Goal: Task Accomplishment & Management: Manage account settings

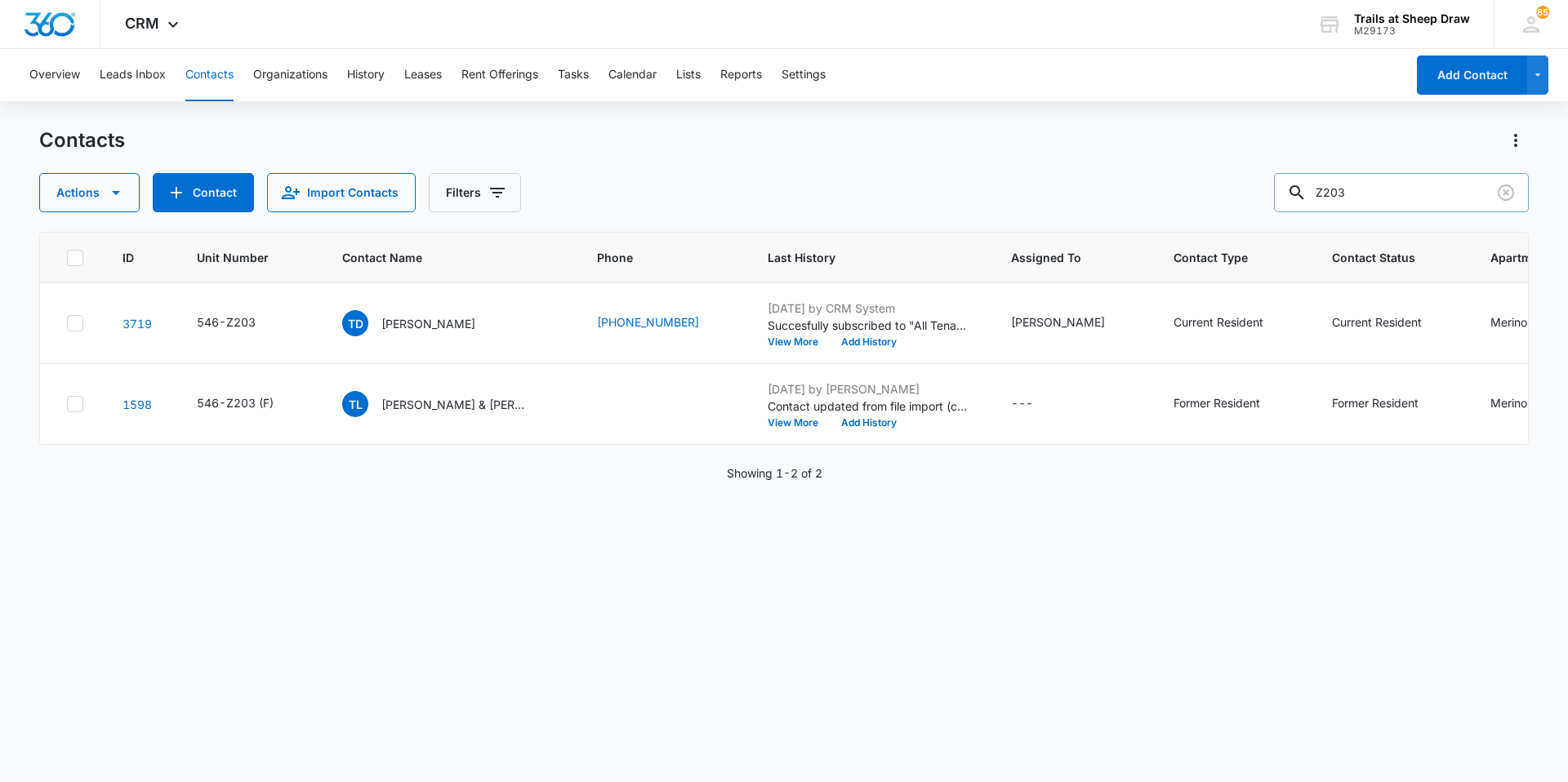
click at [1386, 194] on input "Z203" at bounding box center [1401, 192] width 255 height 39
type input "Z102"
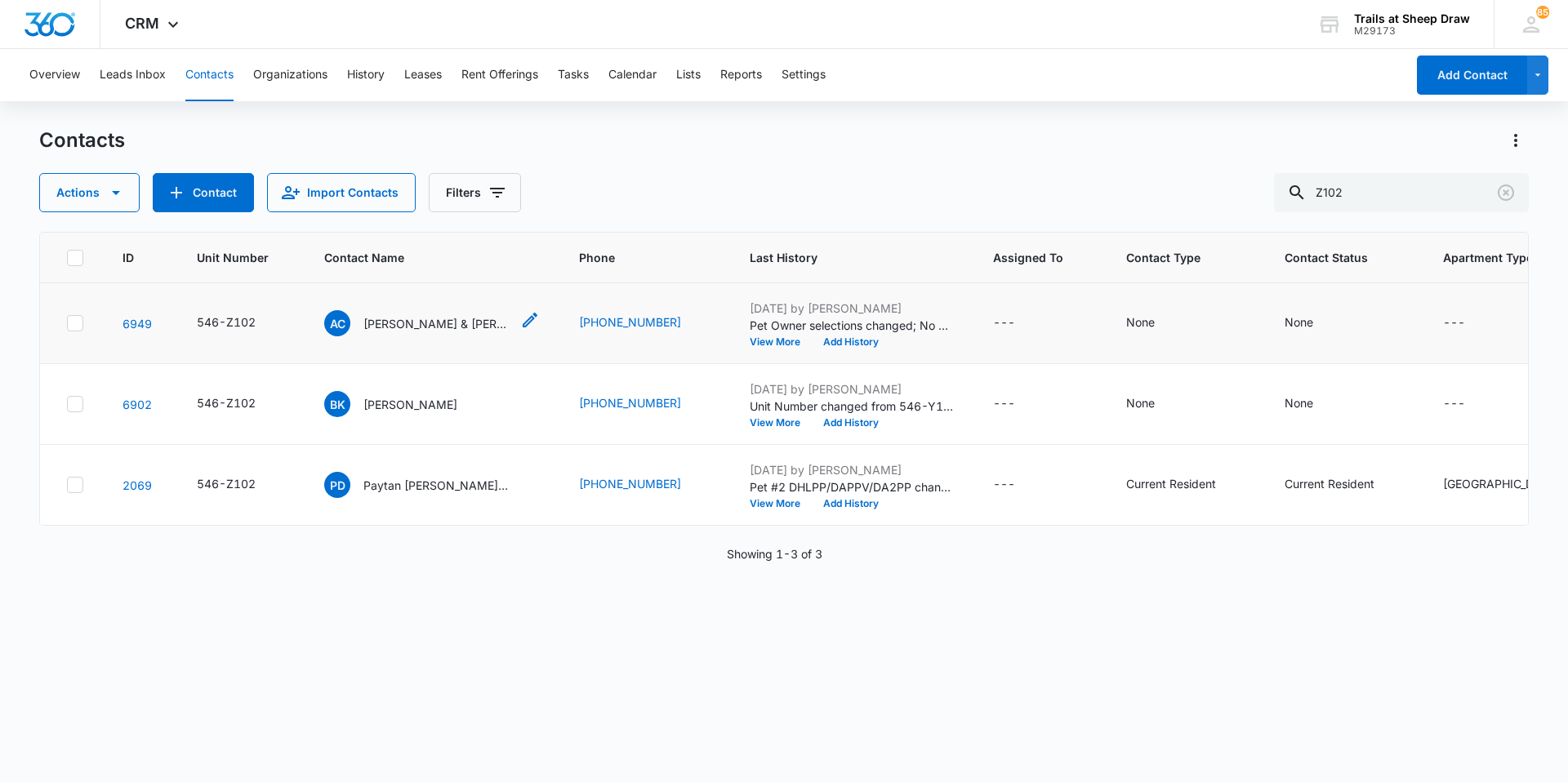
click at [459, 318] on p "[PERSON_NAME] & [PERSON_NAME]" at bounding box center [437, 323] width 147 height 17
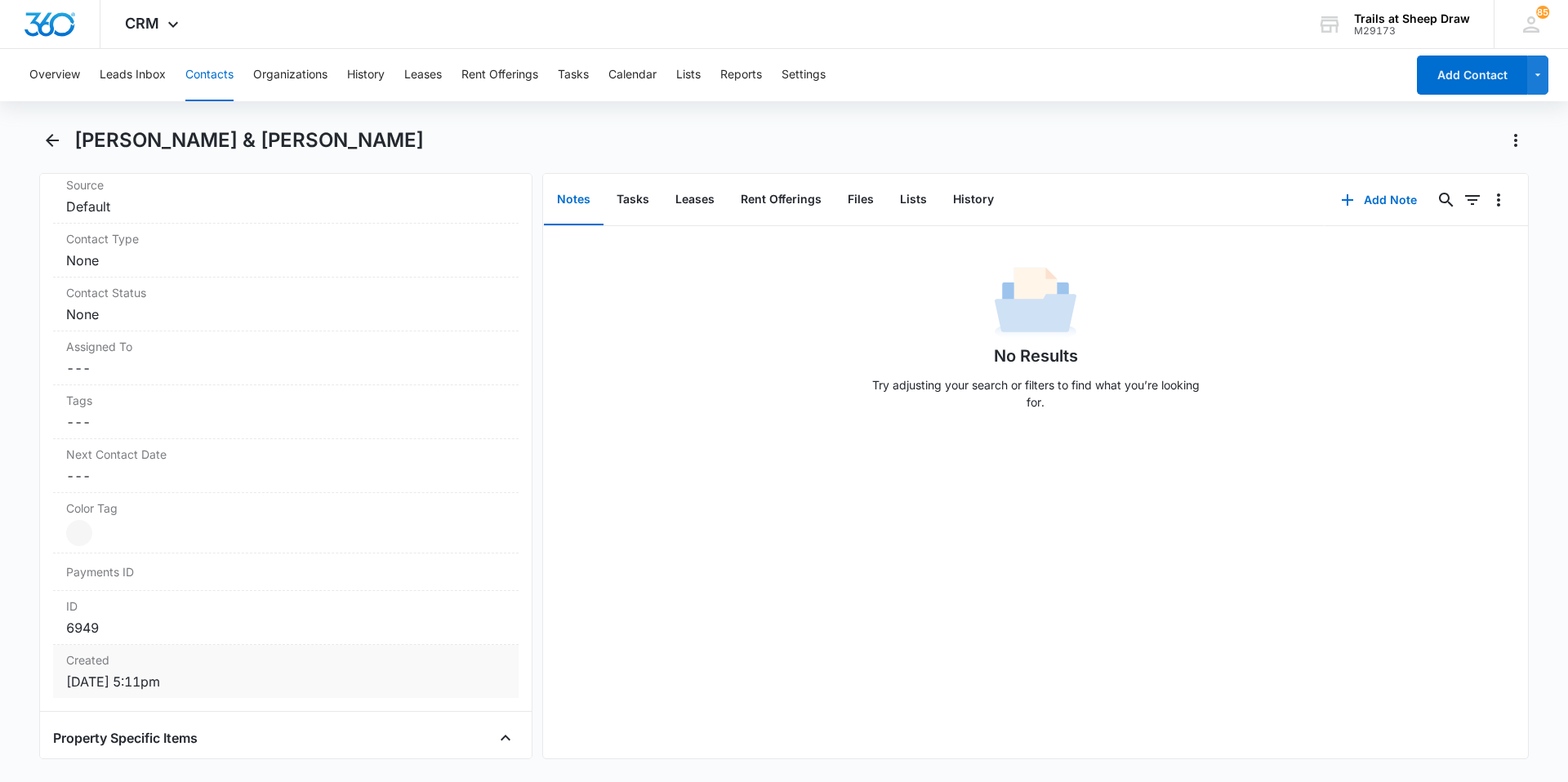
scroll to position [980, 0]
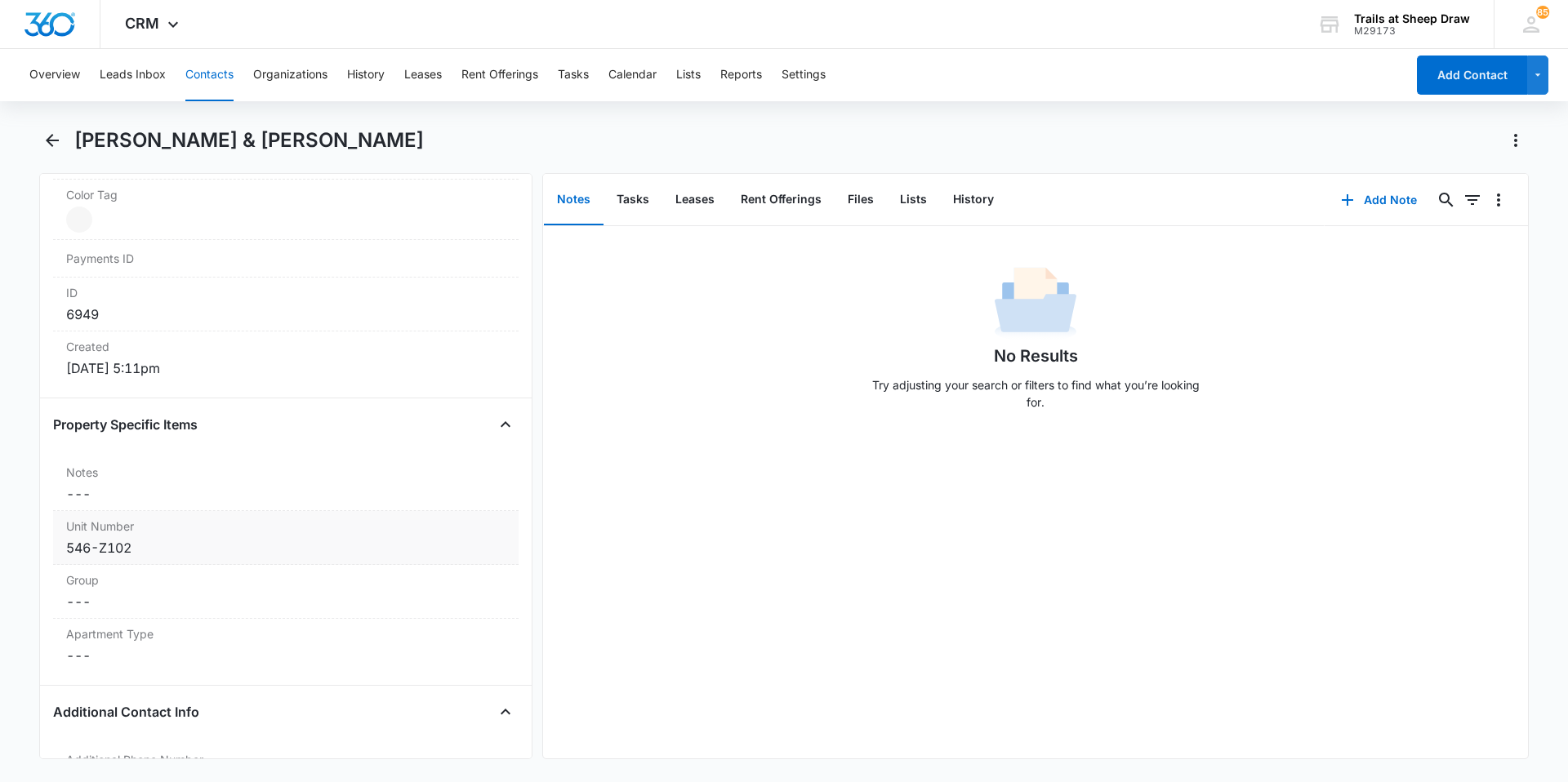
click at [202, 546] on div "546-Z102" at bounding box center [286, 548] width 439 height 20
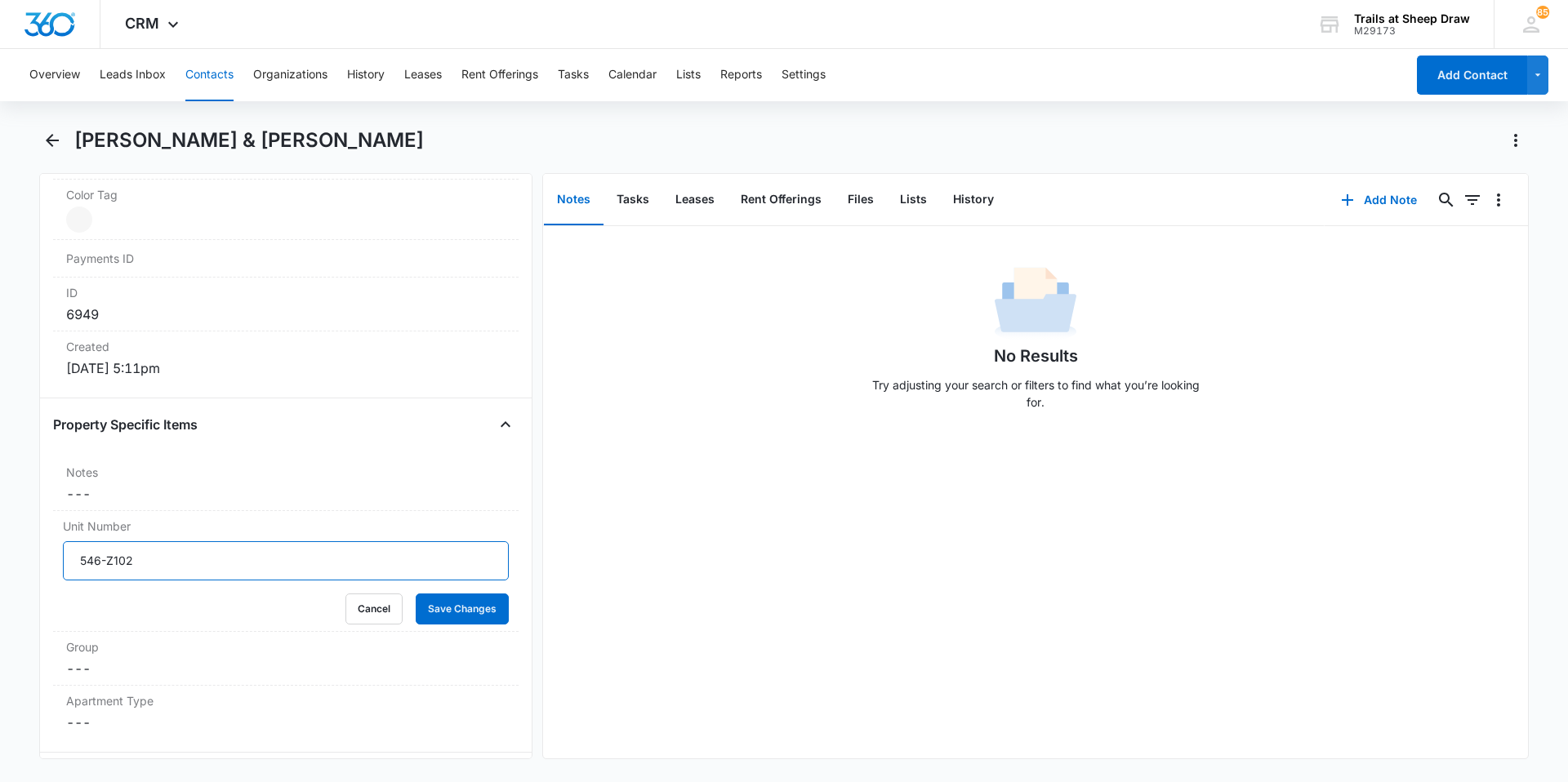
click at [176, 558] on input "546-Z102" at bounding box center [286, 561] width 446 height 39
type input "546-Z102 (F)"
click at [418, 603] on button "Save Changes" at bounding box center [463, 609] width 93 height 31
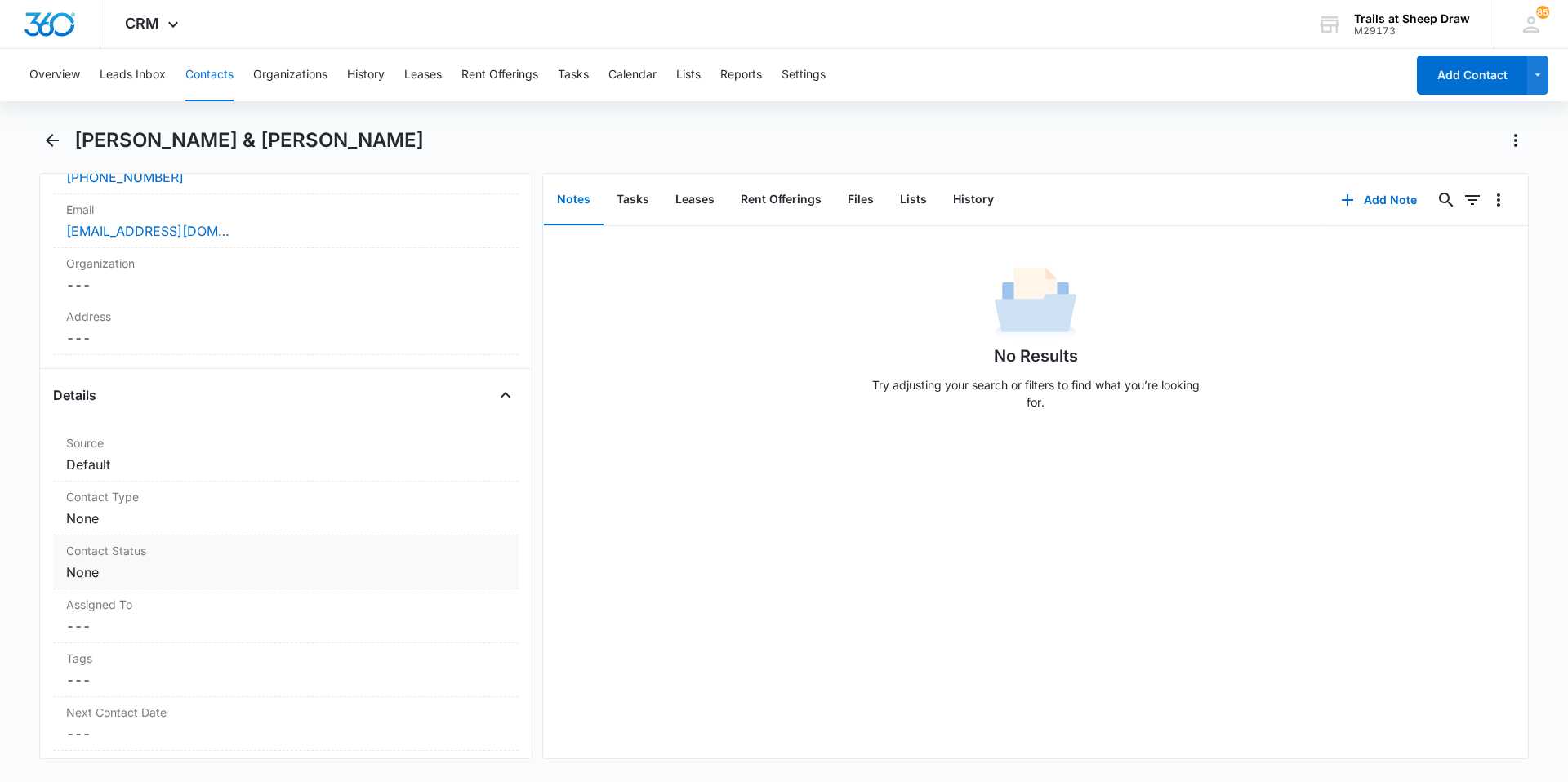
scroll to position [0, 0]
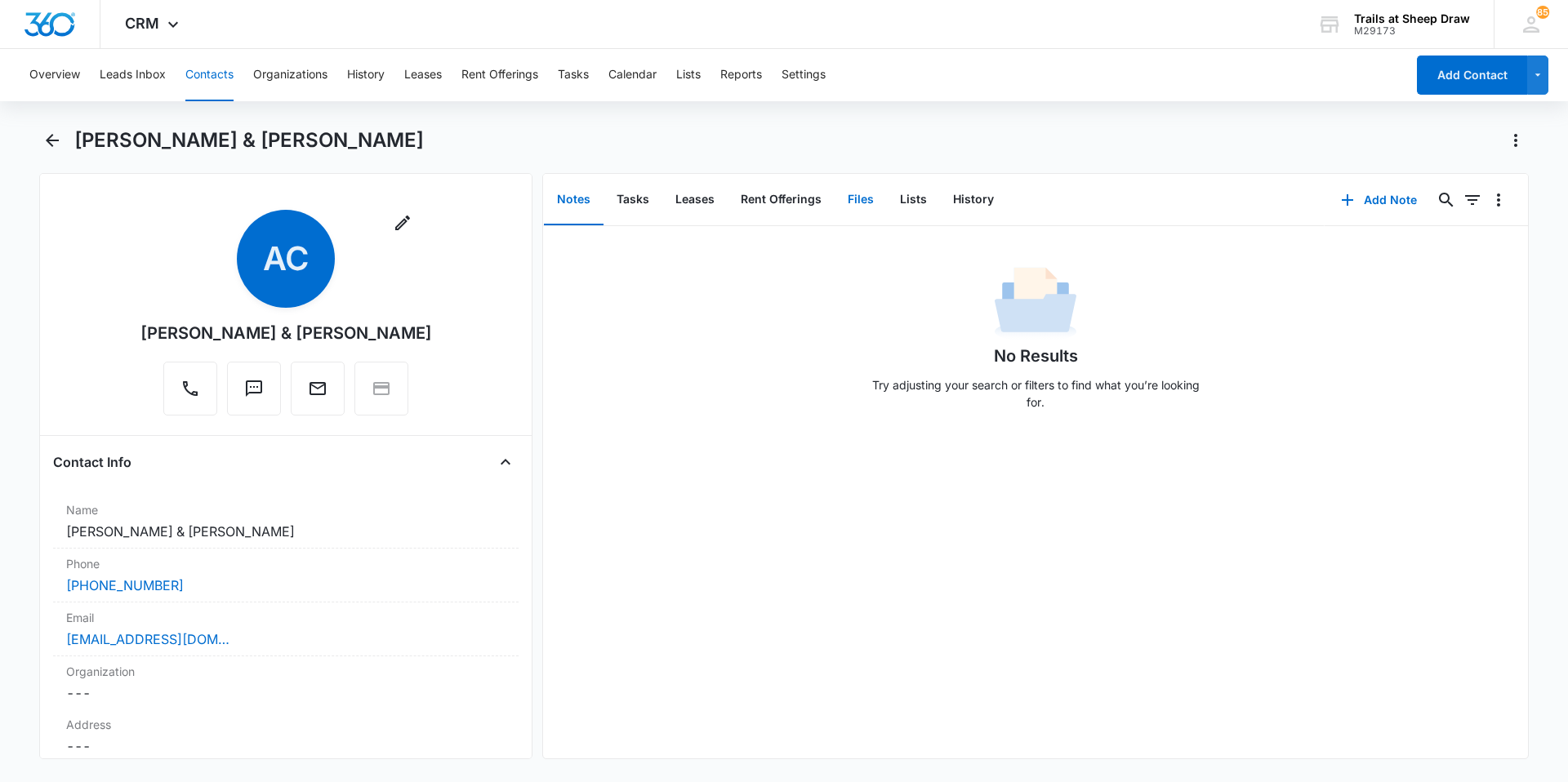
click at [842, 198] on button "Files" at bounding box center [861, 200] width 52 height 51
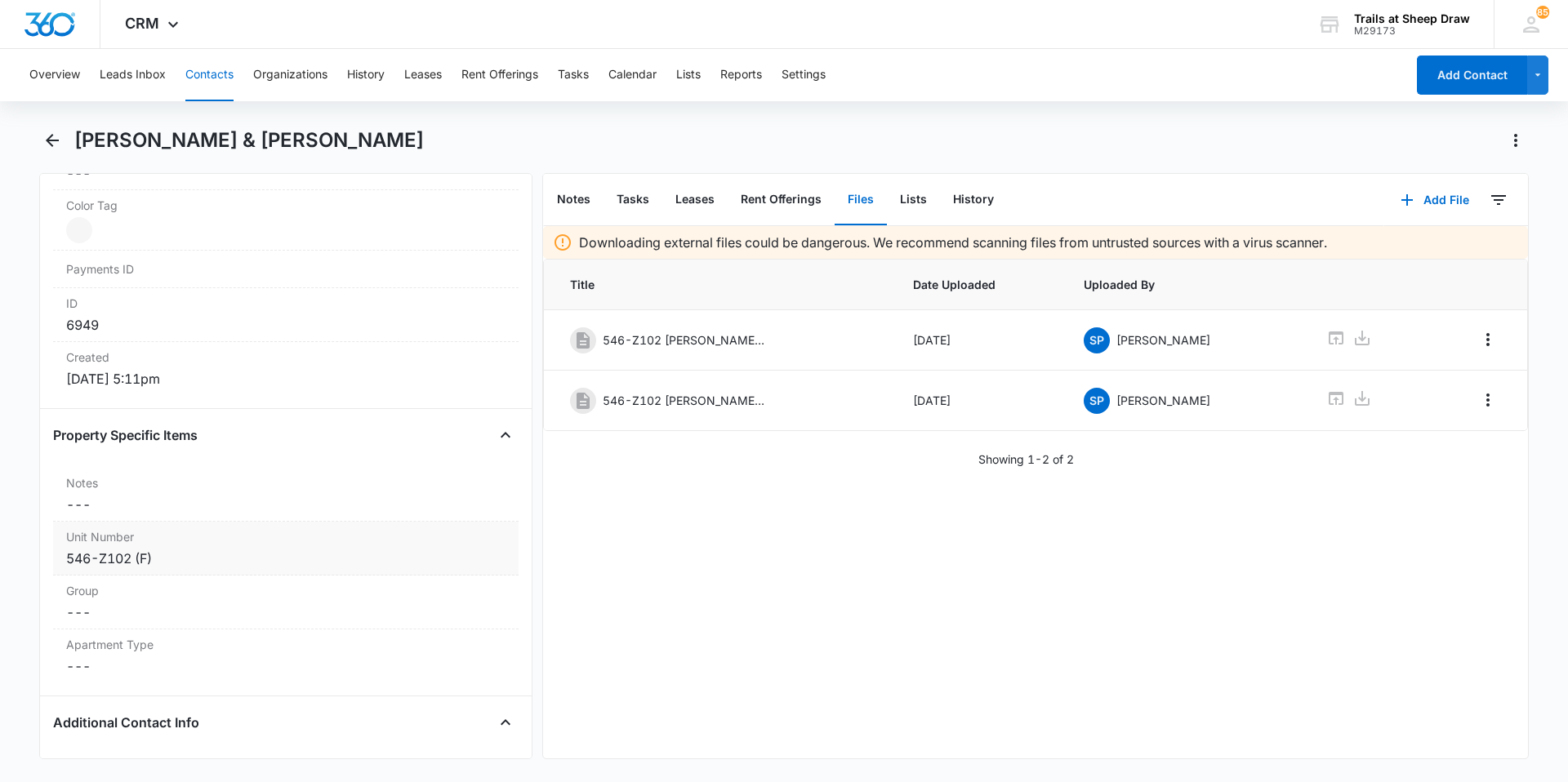
scroll to position [980, 0]
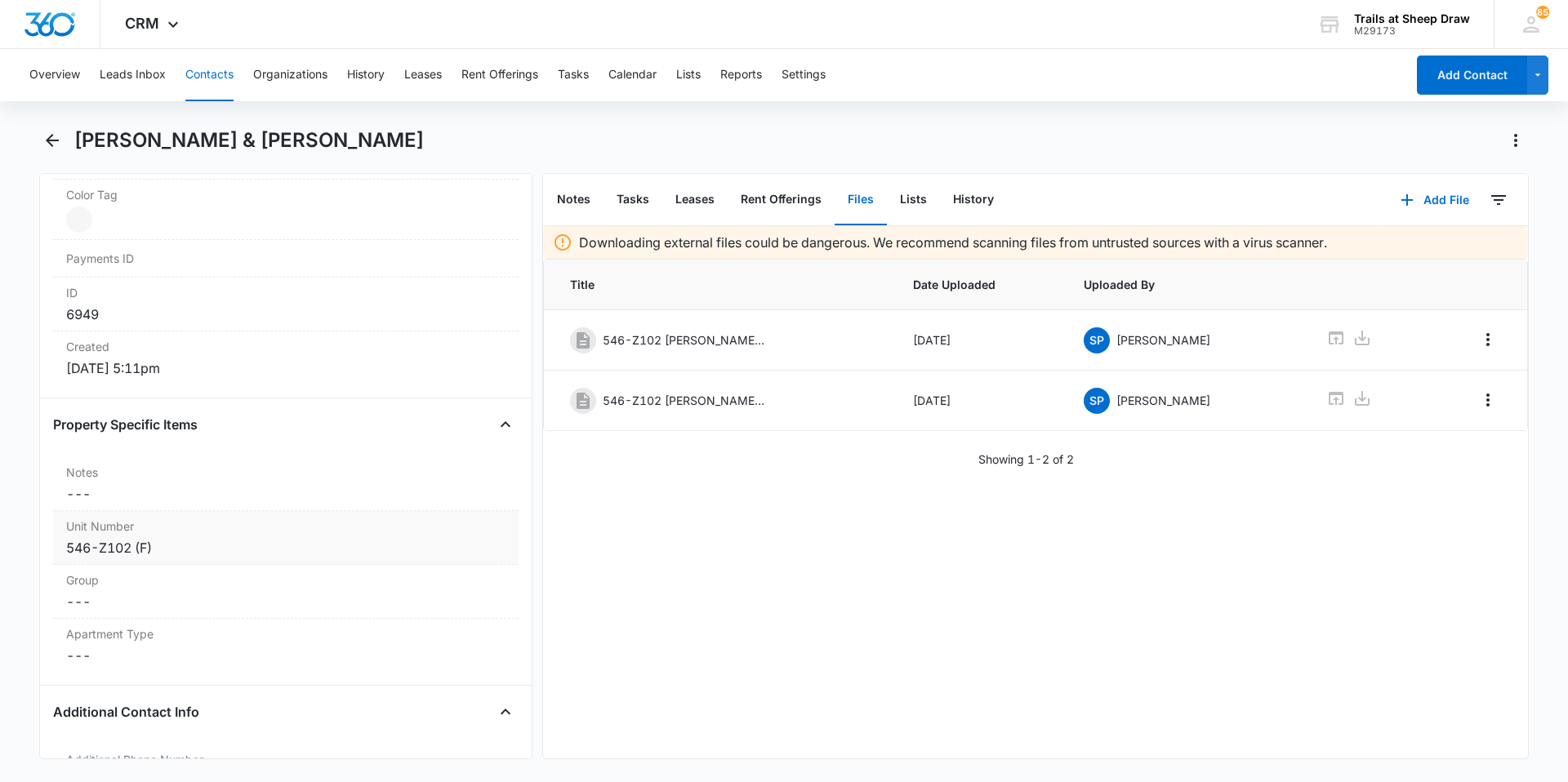
click at [179, 537] on div "Unit Number Cancel Save Changes 546-Z102 (F)" at bounding box center [286, 538] width 465 height 54
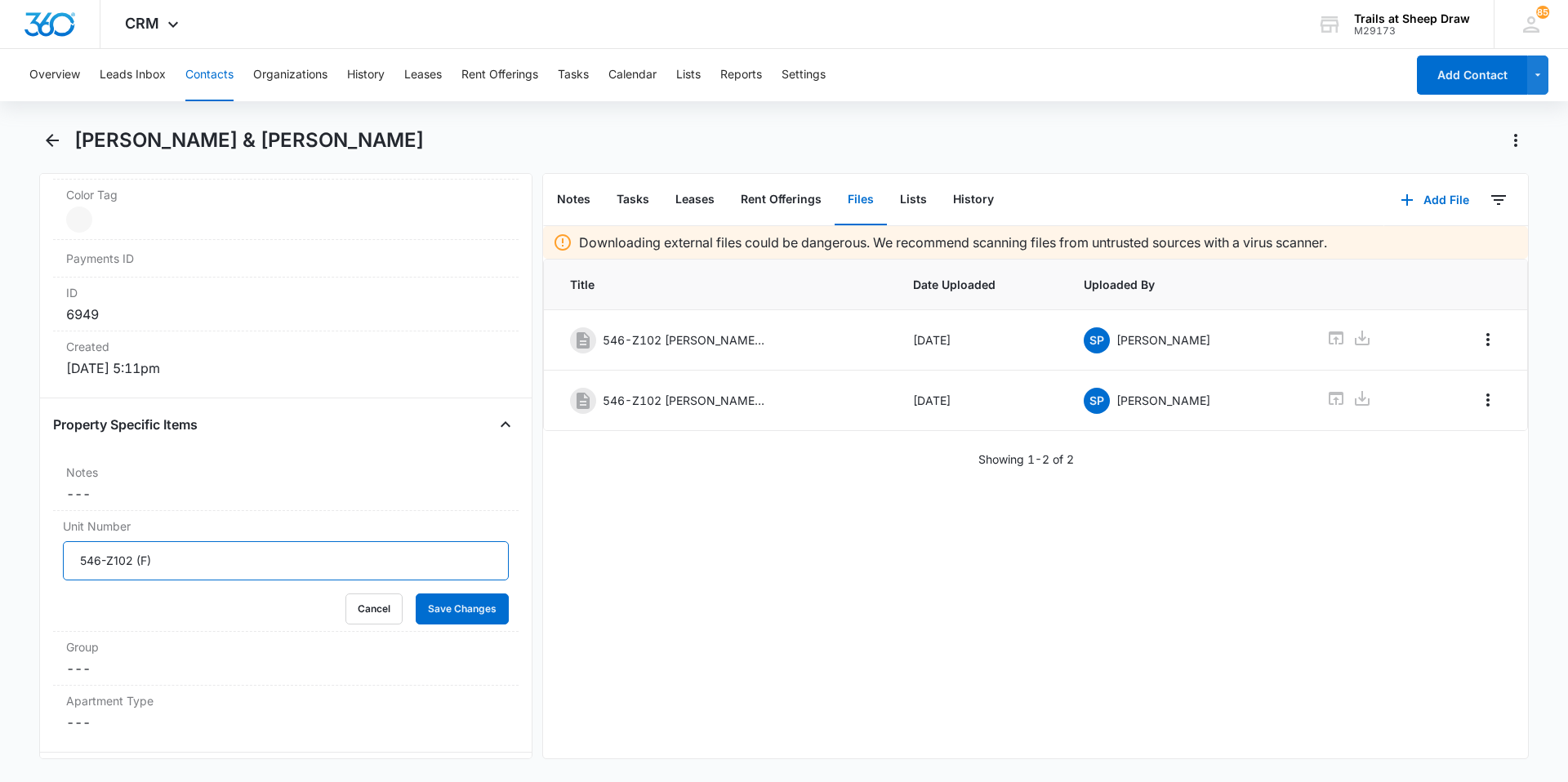
drag, startPoint x: 191, startPoint y: 563, endPoint x: 0, endPoint y: 563, distance: 191.0
click at [0, 563] on main "[PERSON_NAME] & [PERSON_NAME] Remove AC [PERSON_NAME] & [PERSON_NAME] Contact I…" at bounding box center [784, 454] width 1568 height 652
click at [463, 613] on button "Save Changes" at bounding box center [463, 609] width 93 height 31
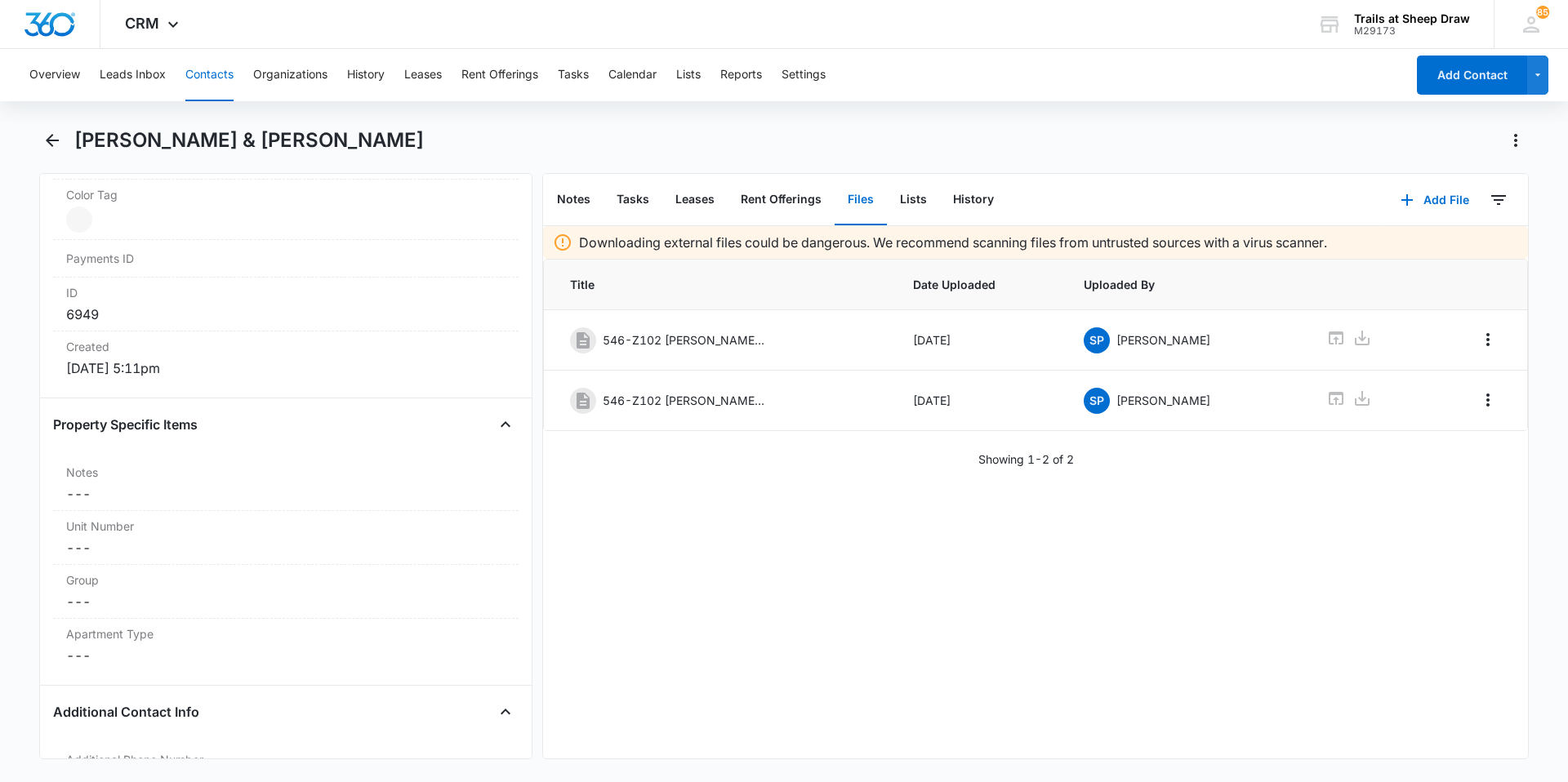
click at [195, 80] on button "Contacts" at bounding box center [209, 75] width 48 height 52
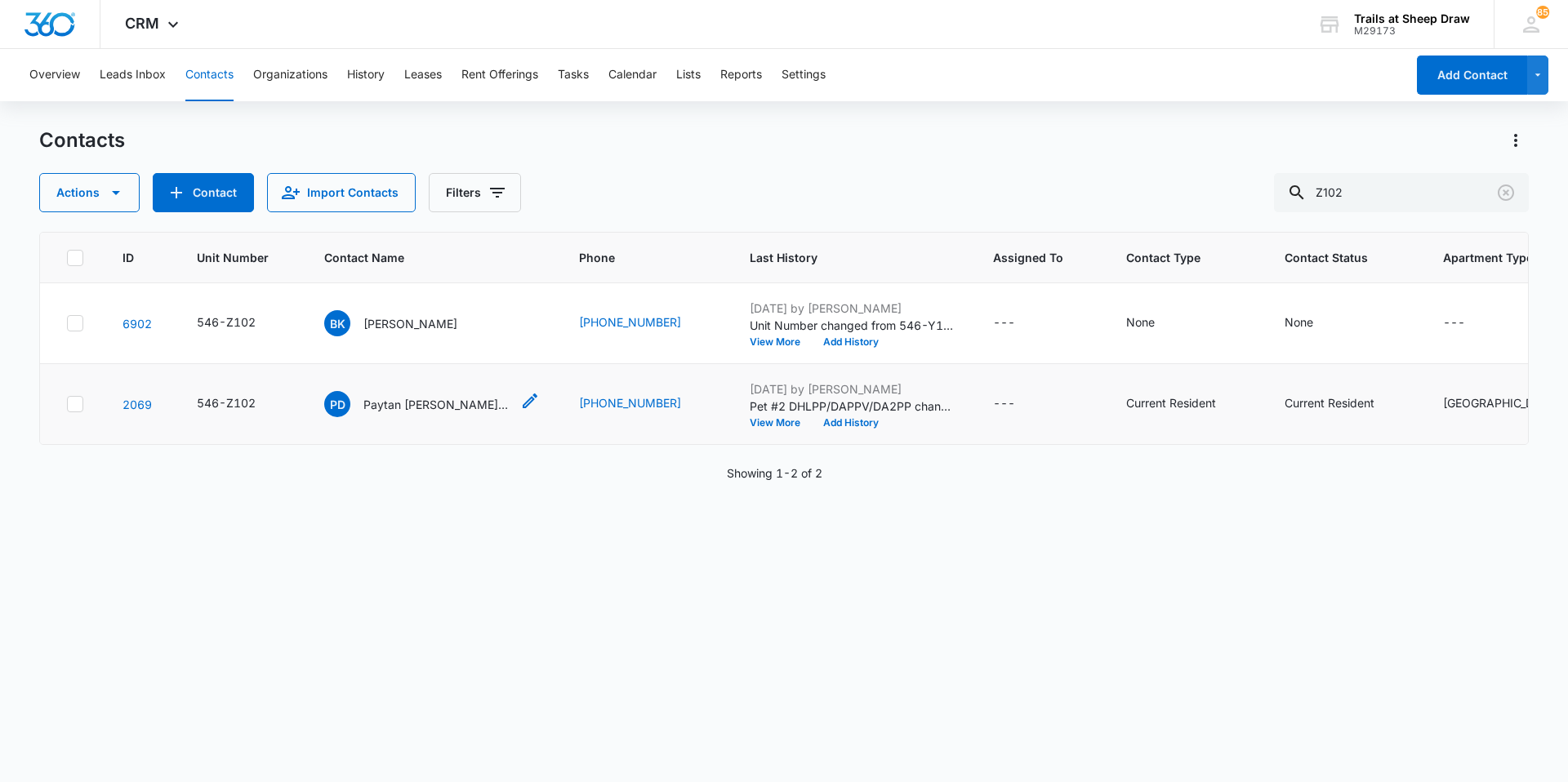
click at [432, 403] on p "Paytan [PERSON_NAME] & [PERSON_NAME]" at bounding box center [437, 405] width 147 height 17
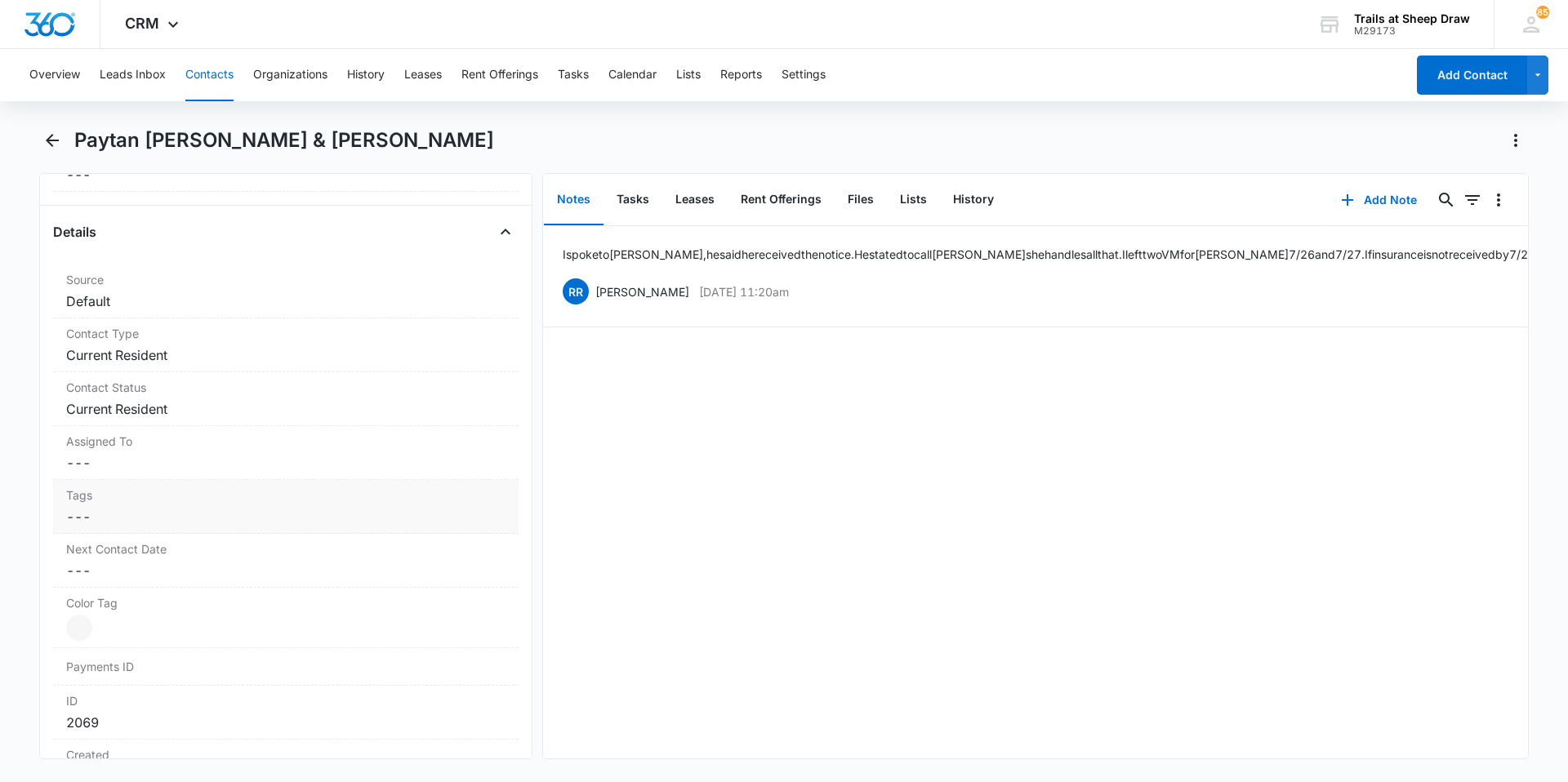
scroll to position [898, 0]
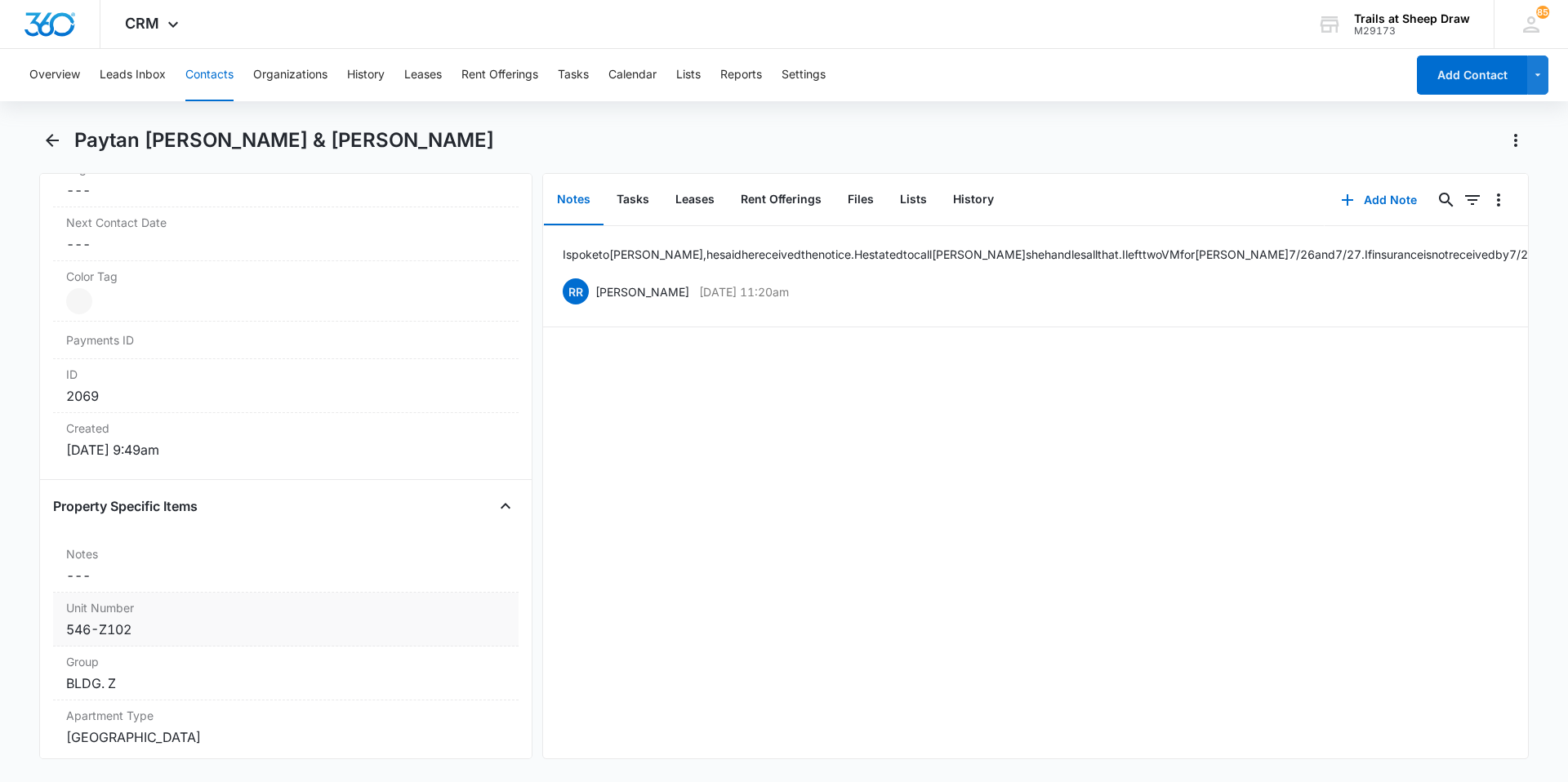
click at [189, 624] on div "546-Z102" at bounding box center [286, 630] width 439 height 20
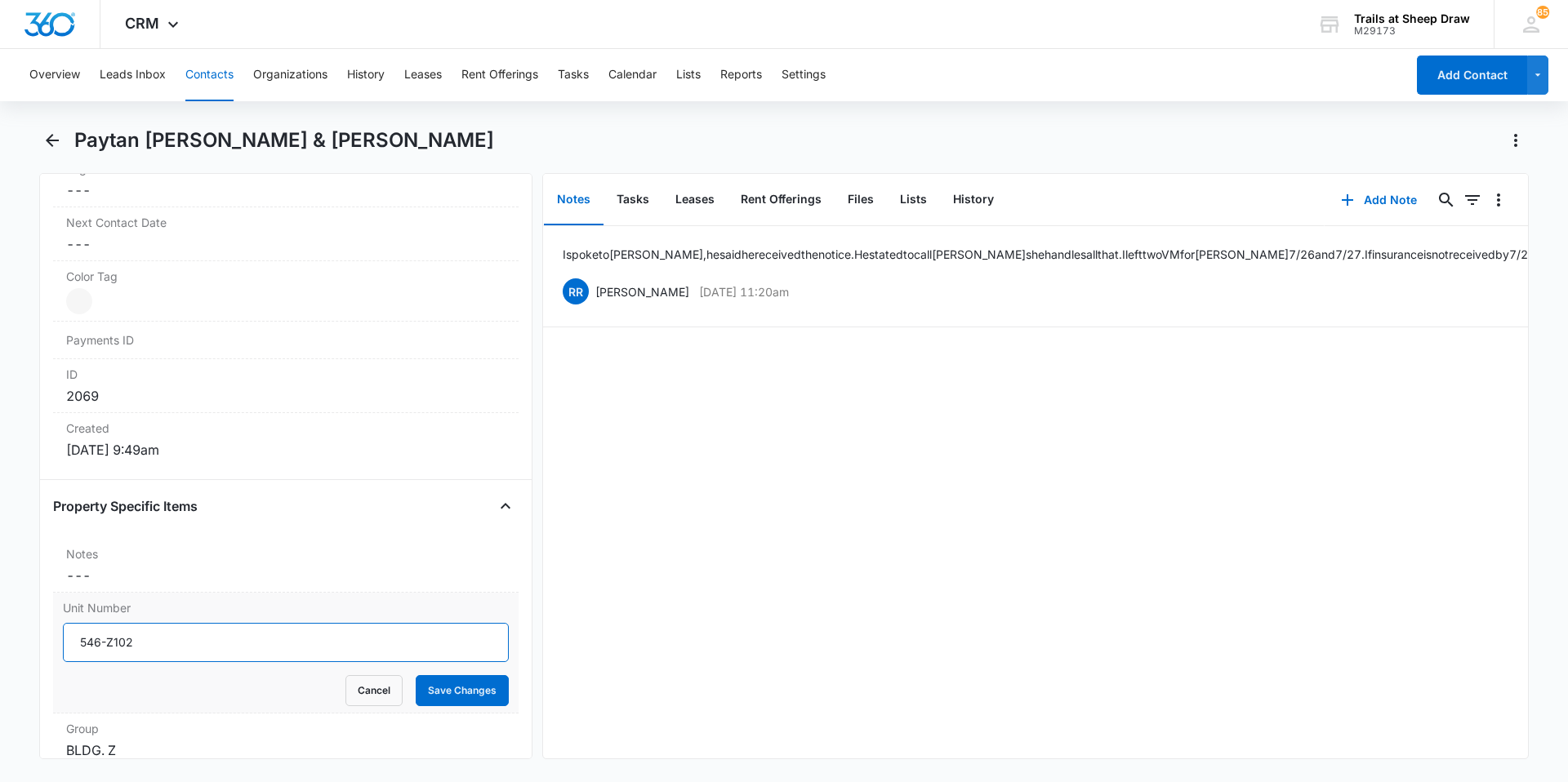
click at [179, 647] on input "546-Z102" at bounding box center [286, 643] width 446 height 39
type input "546-Z102 (F)"
click at [437, 682] on button "Save Changes" at bounding box center [463, 691] width 93 height 31
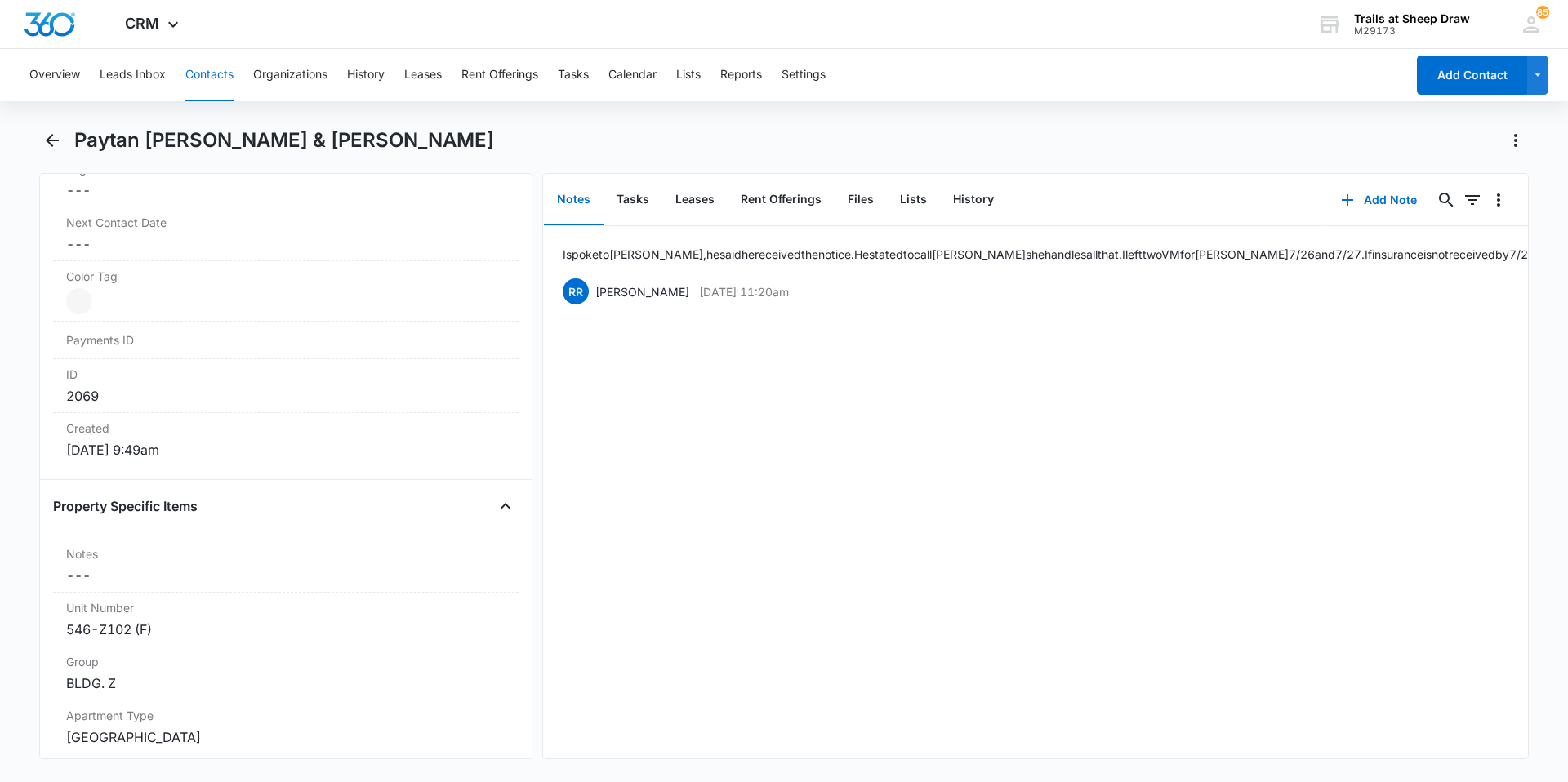
click at [213, 73] on button "Contacts" at bounding box center [209, 75] width 48 height 52
